Goal: Find specific page/section: Find specific page/section

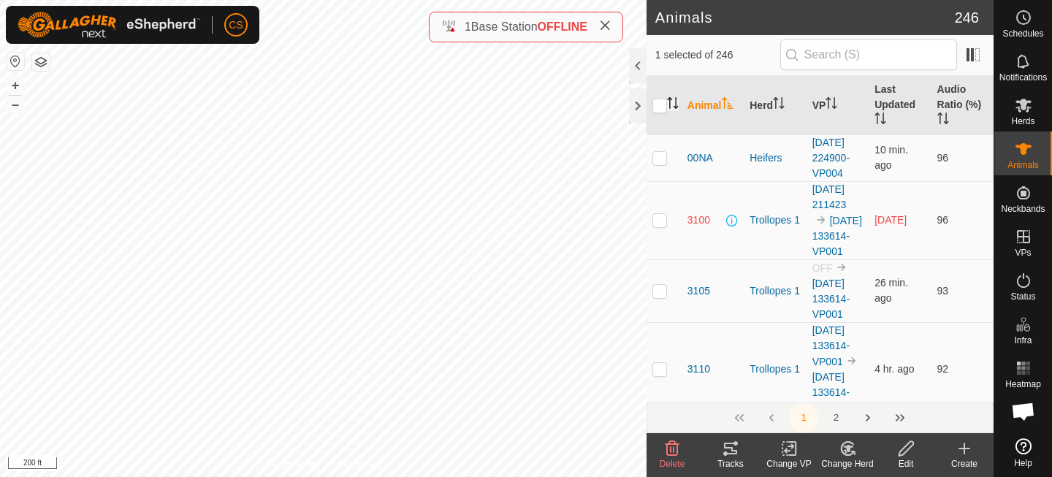
click at [673, 98] on icon "Activate to sort" at bounding box center [673, 103] width 12 height 12
click at [1026, 278] on icon at bounding box center [1023, 281] width 18 height 18
